Goal: Check status: Check status

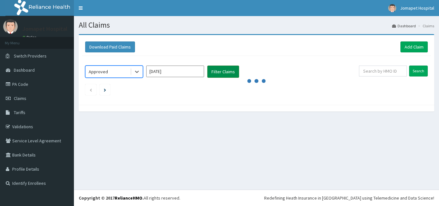
click at [214, 68] on button "Filter Claims" at bounding box center [223, 71] width 32 height 12
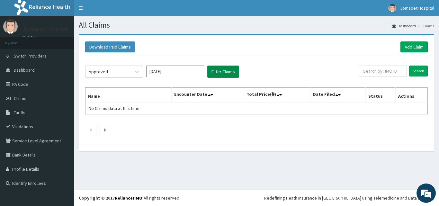
click at [214, 69] on button "Filter Claims" at bounding box center [223, 71] width 32 height 12
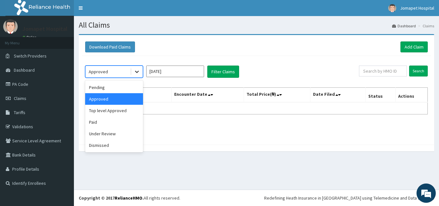
click at [138, 71] on icon at bounding box center [137, 71] width 6 height 6
click at [124, 110] on div "Top level Approved" at bounding box center [114, 111] width 58 height 12
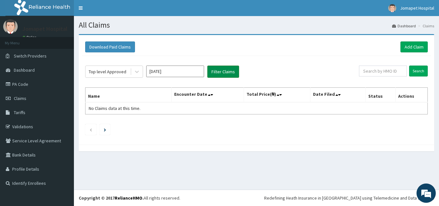
click at [225, 68] on button "Filter Claims" at bounding box center [223, 71] width 32 height 12
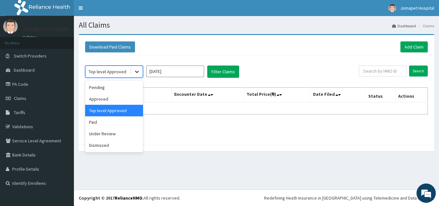
click at [138, 70] on icon at bounding box center [137, 71] width 6 height 6
click at [105, 123] on div "Paid" at bounding box center [114, 122] width 58 height 12
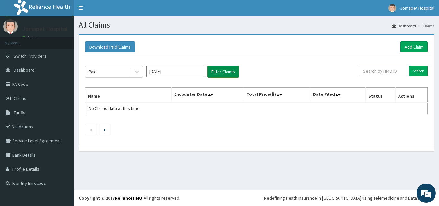
click at [225, 71] on button "Filter Claims" at bounding box center [223, 71] width 32 height 12
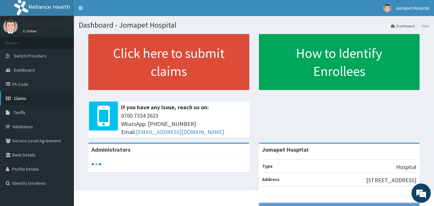
click at [20, 97] on span "Claims" at bounding box center [20, 98] width 13 height 6
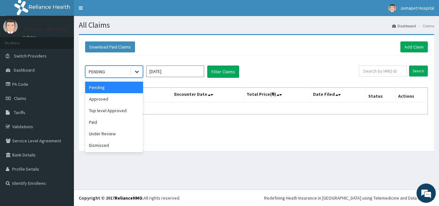
click at [135, 70] on icon at bounding box center [137, 71] width 6 height 6
click at [123, 103] on div "Approved" at bounding box center [114, 99] width 58 height 12
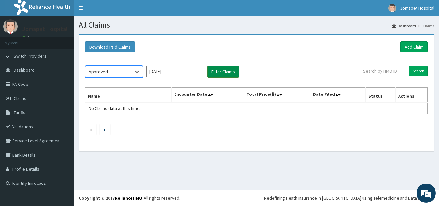
click at [211, 73] on button "Filter Claims" at bounding box center [223, 71] width 32 height 12
